Goal: Transaction & Acquisition: Purchase product/service

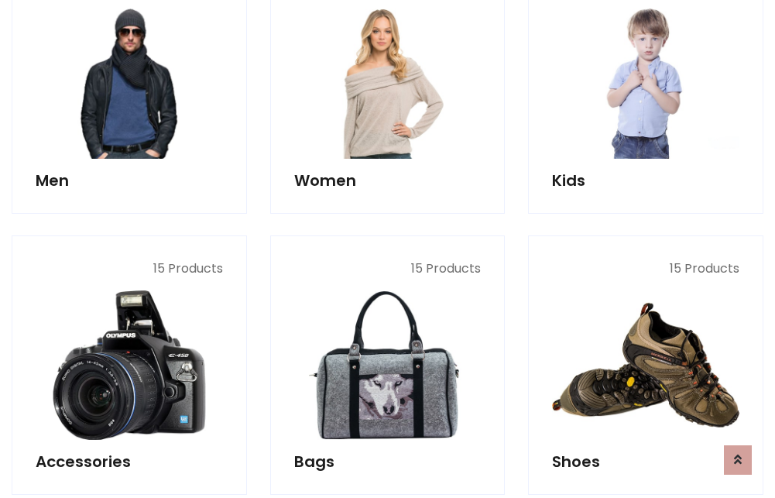
scroll to position [1123, 0]
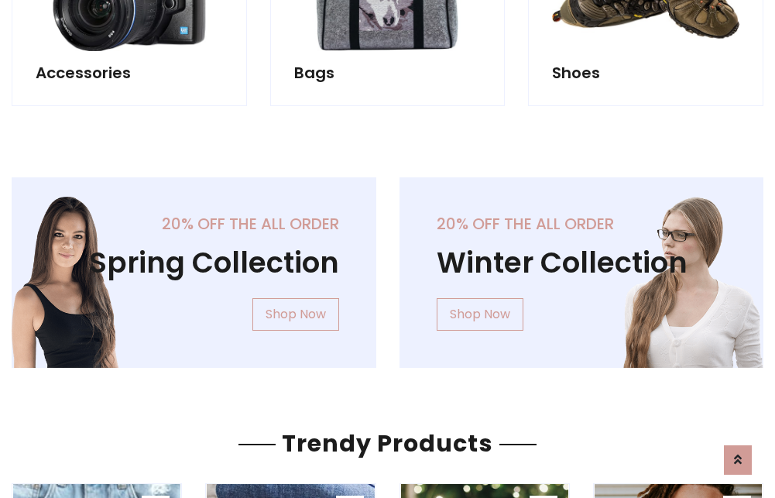
click at [388, 266] on div "20% off the all order Winter Collection Shop Now" at bounding box center [582, 284] width 388 height 215
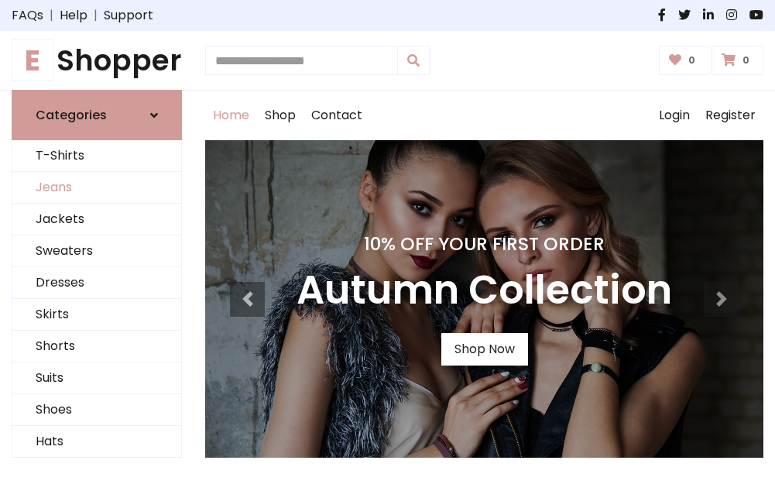
click at [97, 188] on link "Jeans" at bounding box center [96, 188] width 169 height 32
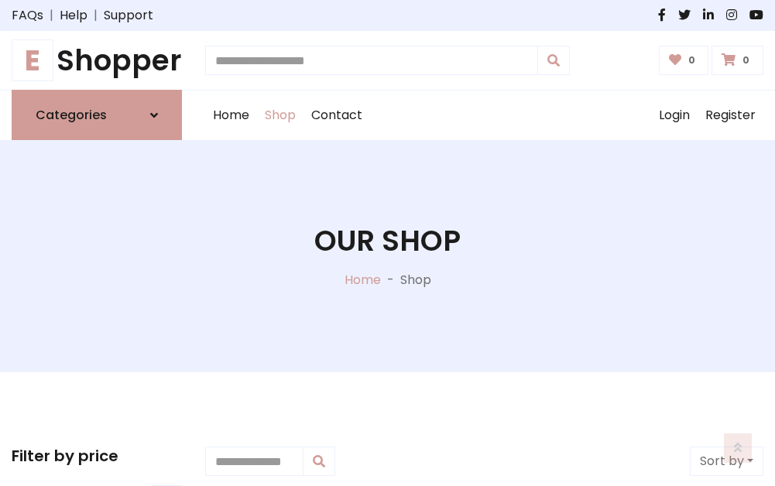
scroll to position [489, 0]
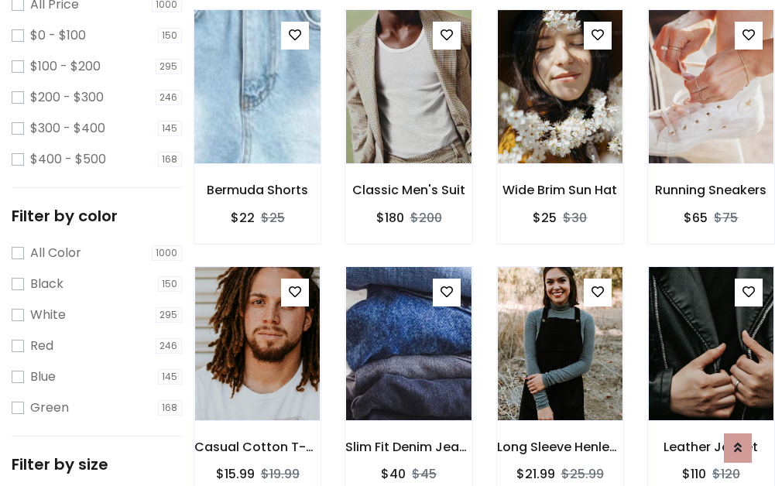
click at [257, 121] on img at bounding box center [257, 87] width 149 height 372
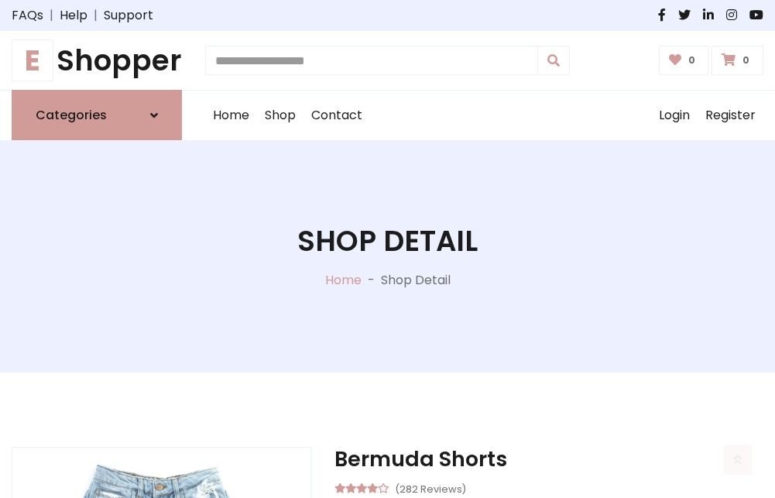
scroll to position [166, 0]
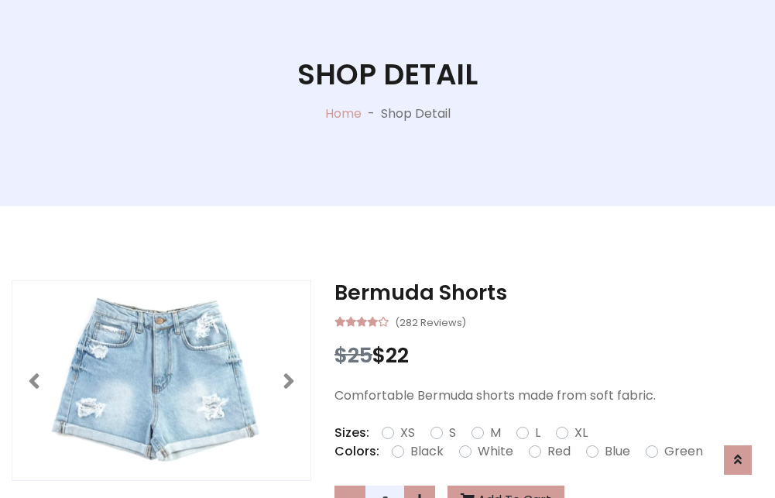
click at [557, 451] on label "Red" at bounding box center [558, 451] width 23 height 19
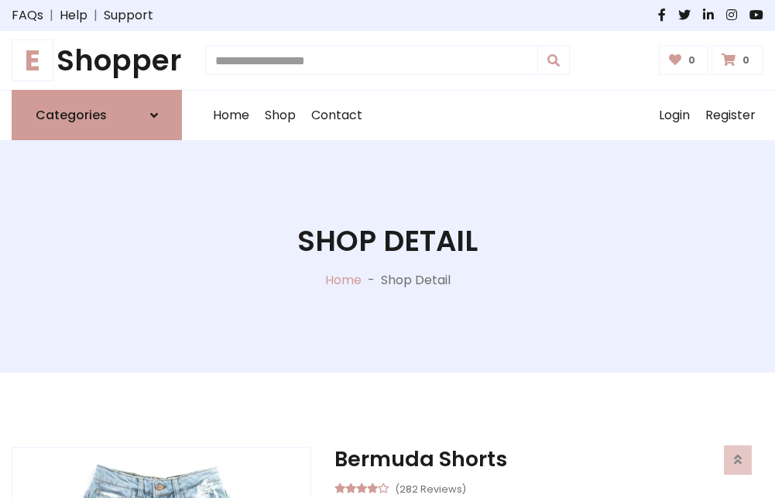
scroll to position [166, 0]
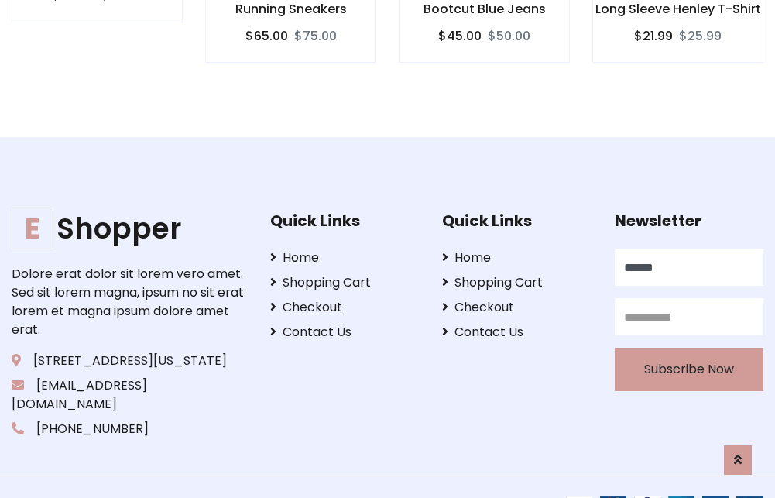
type input "******"
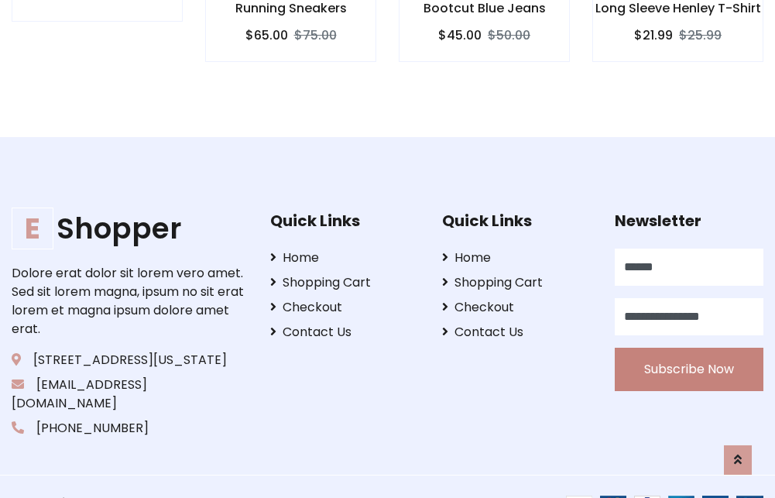
type input "**********"
click at [688, 351] on button "Subscribe Now" at bounding box center [689, 369] width 149 height 43
